Goal: Browse casually: Explore the website without a specific task or goal

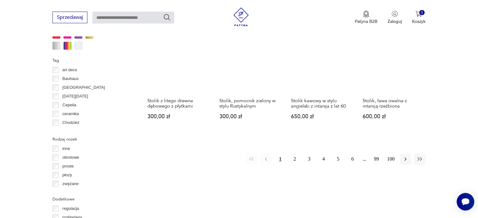
scroll to position [638, 0]
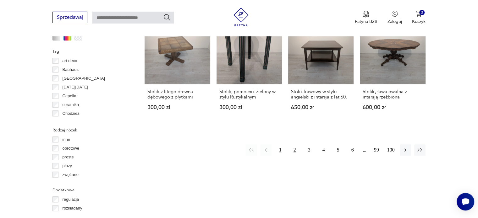
click at [296, 145] on button "2" at bounding box center [294, 150] width 11 height 11
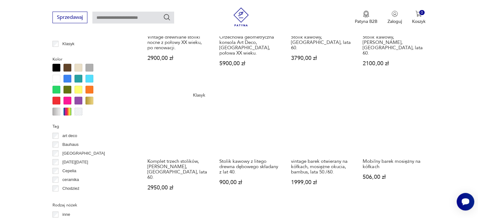
scroll to position [607, 0]
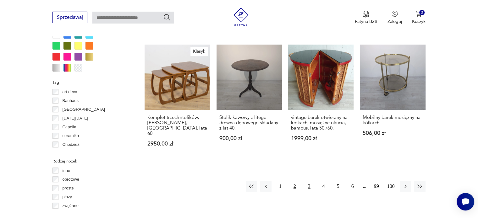
click at [308, 181] on button "3" at bounding box center [309, 186] width 11 height 11
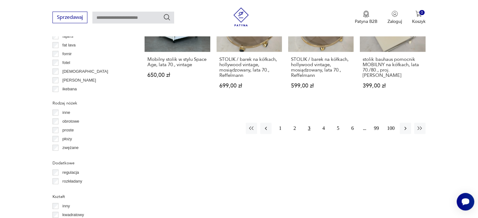
scroll to position [670, 0]
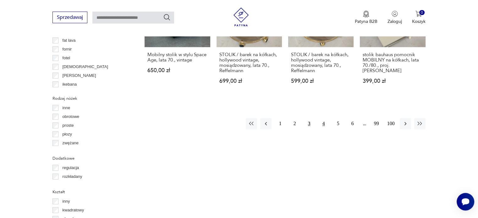
click at [322, 119] on button "4" at bounding box center [323, 123] width 11 height 11
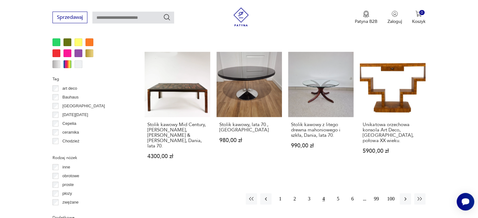
scroll to position [607, 0]
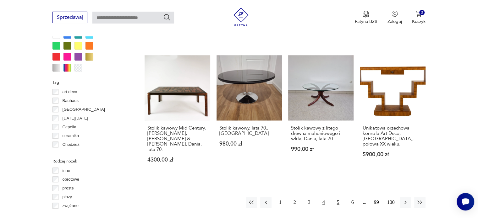
click at [338, 197] on button "5" at bounding box center [338, 202] width 11 height 11
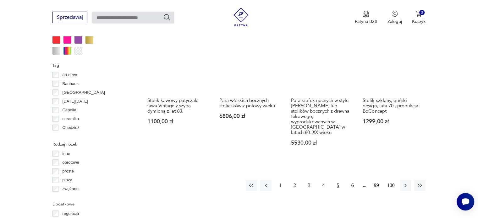
scroll to position [670, 0]
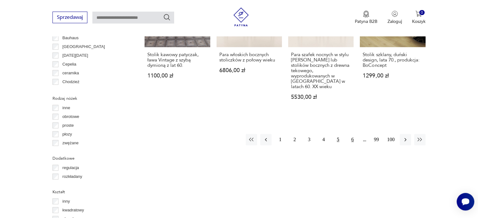
click at [355, 134] on button "6" at bounding box center [352, 139] width 11 height 11
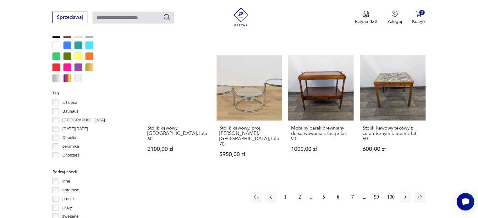
scroll to position [607, 0]
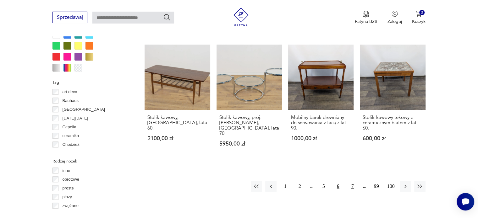
click at [351, 181] on button "7" at bounding box center [352, 186] width 11 height 11
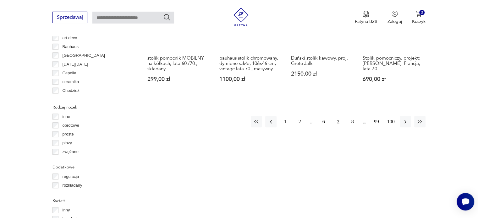
scroll to position [670, 0]
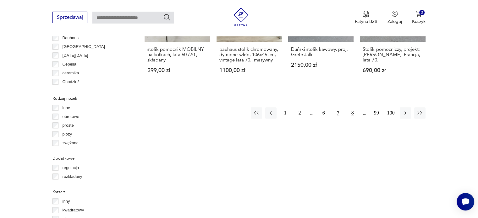
click at [352, 109] on button "8" at bounding box center [352, 113] width 11 height 11
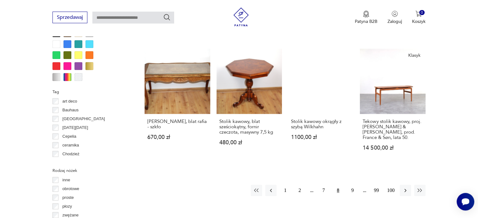
scroll to position [607, 0]
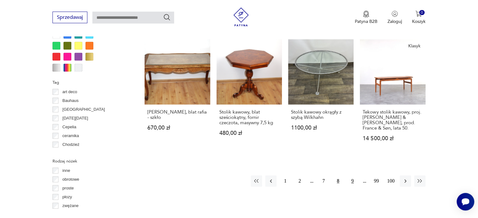
click at [353, 176] on button "9" at bounding box center [352, 181] width 11 height 11
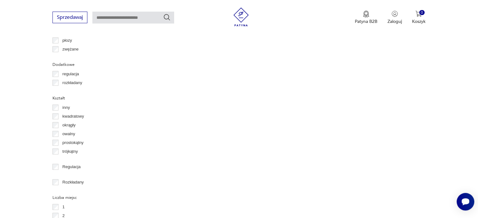
scroll to position [764, 0]
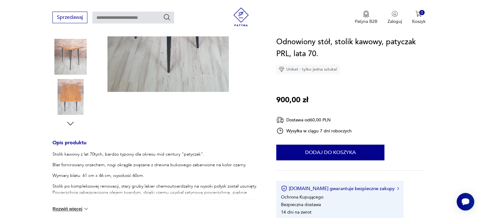
scroll to position [189, 0]
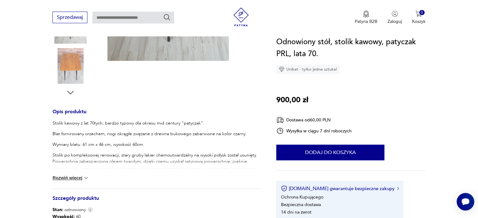
click at [66, 180] on button "Rozwiń więcej" at bounding box center [70, 178] width 36 height 6
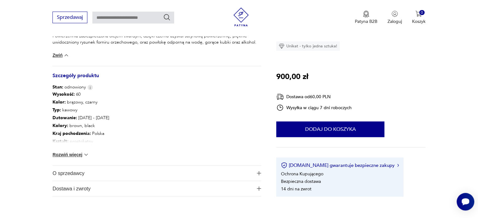
scroll to position [283, 0]
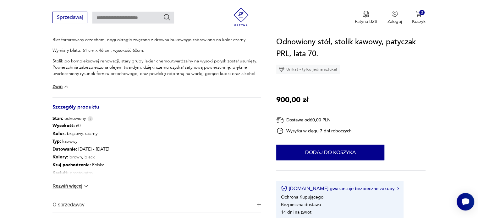
click at [62, 187] on button "Rozwiń więcej" at bounding box center [70, 186] width 36 height 6
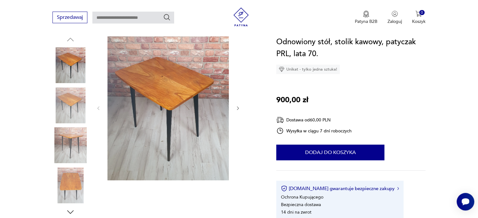
scroll to position [63, 0]
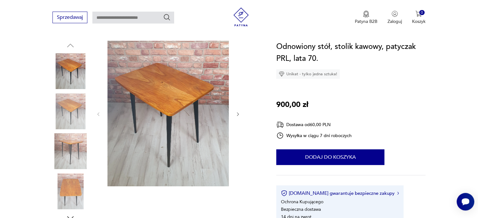
click at [72, 112] on img at bounding box center [70, 112] width 36 height 36
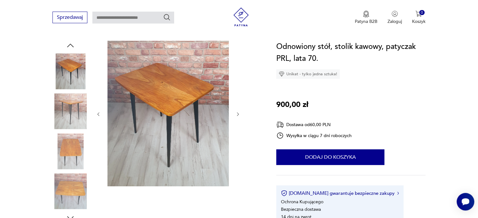
click at [74, 142] on img at bounding box center [70, 152] width 36 height 36
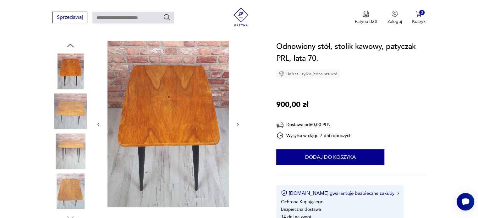
click at [77, 174] on img at bounding box center [70, 192] width 36 height 36
